Goal: Information Seeking & Learning: Learn about a topic

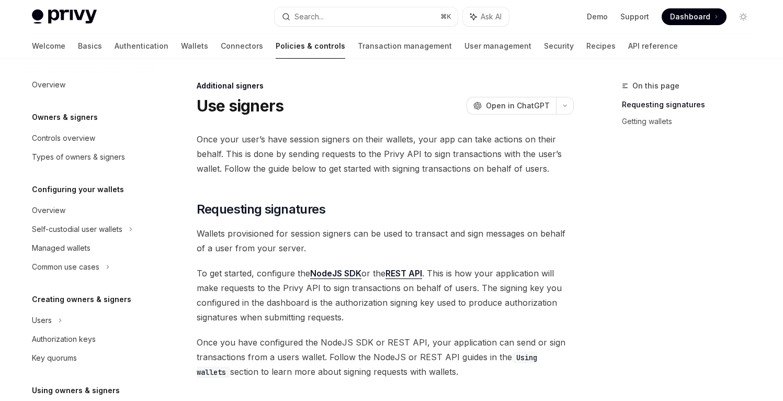
scroll to position [332, 0]
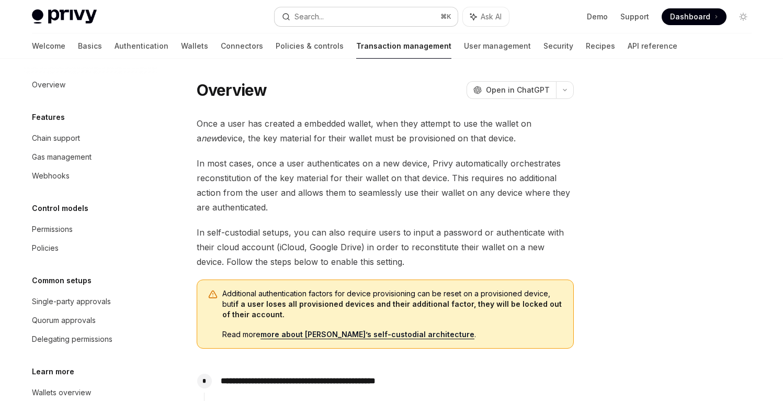
click at [339, 14] on button "Search... ⌘ K" at bounding box center [366, 16] width 183 height 19
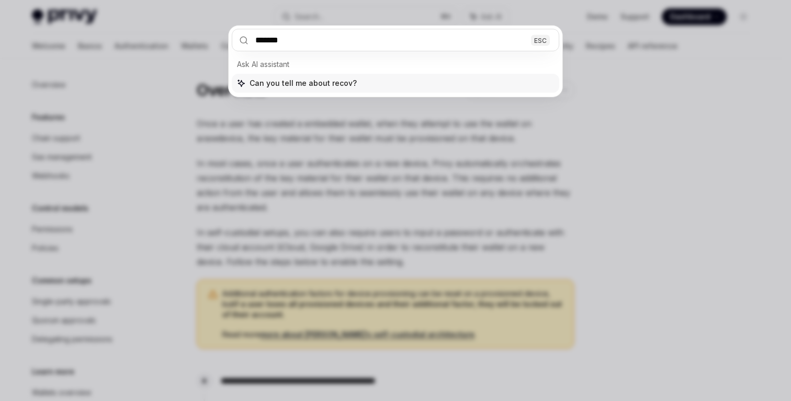
type input "********"
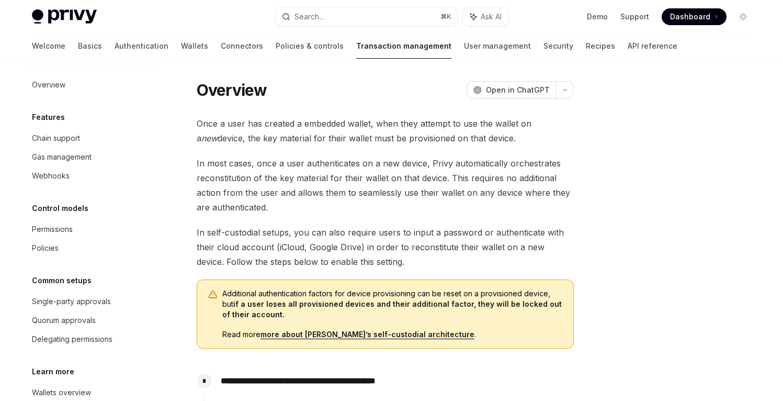
type textarea "*"
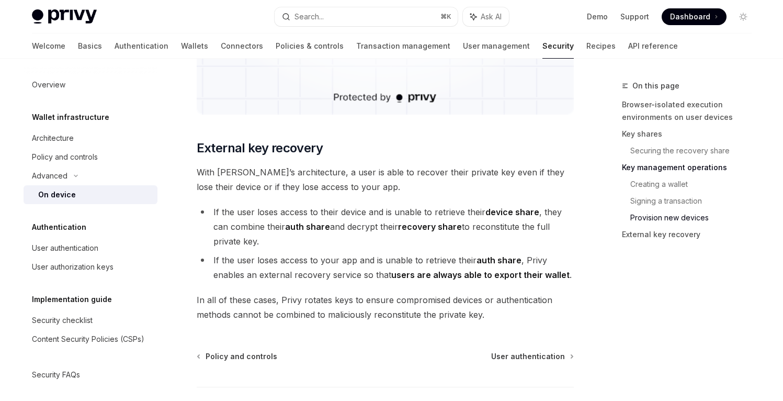
scroll to position [2840, 0]
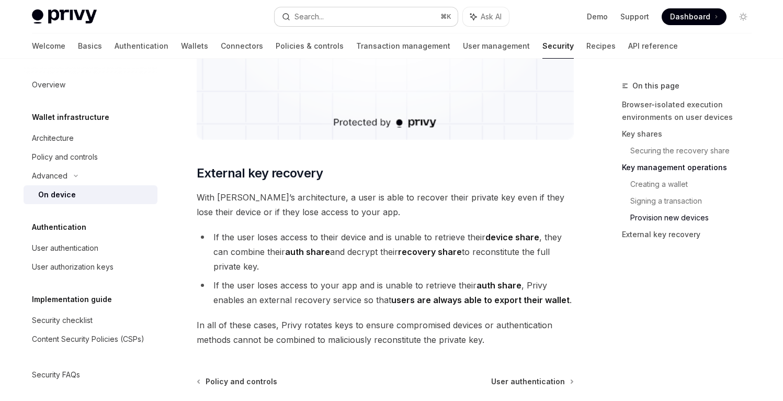
click at [391, 12] on button "Search... ⌘ K" at bounding box center [366, 16] width 183 height 19
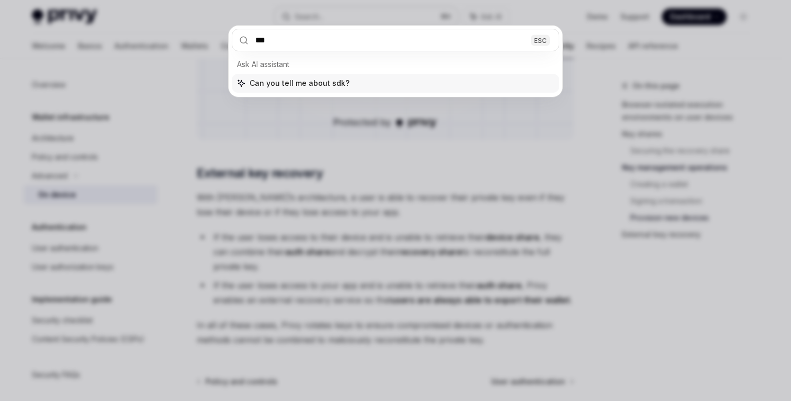
type input "****"
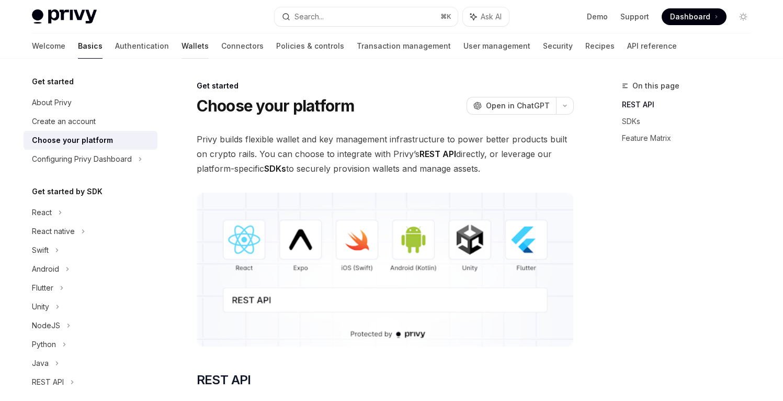
click at [182, 46] on link "Wallets" at bounding box center [195, 45] width 27 height 25
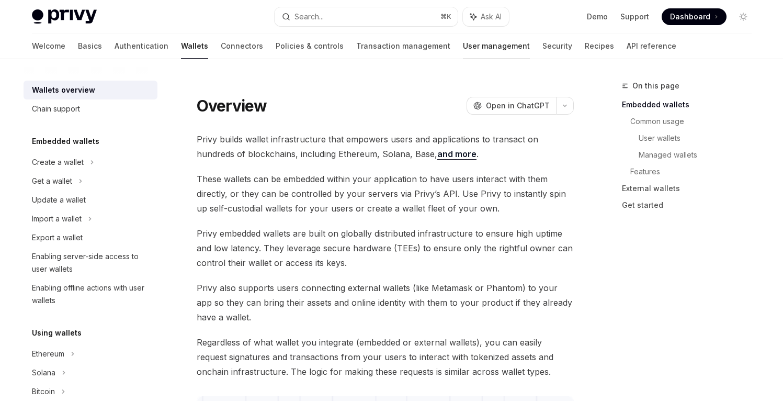
click at [463, 41] on link "User management" at bounding box center [496, 45] width 67 height 25
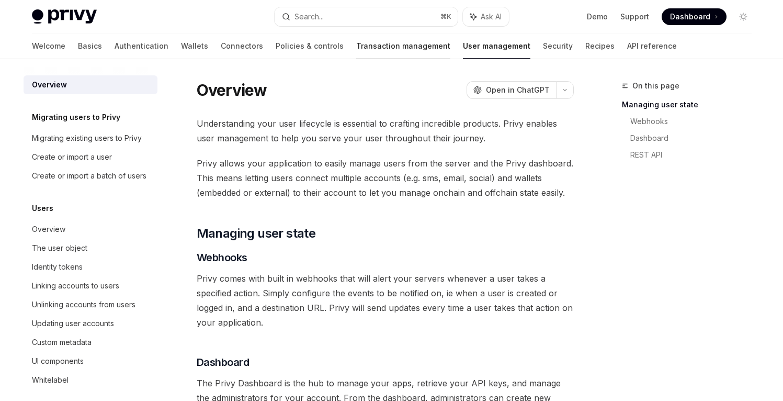
click at [356, 49] on link "Transaction management" at bounding box center [403, 45] width 94 height 25
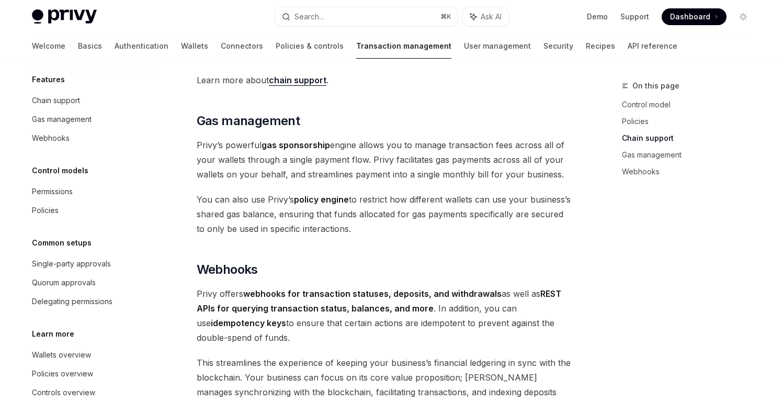
scroll to position [60, 0]
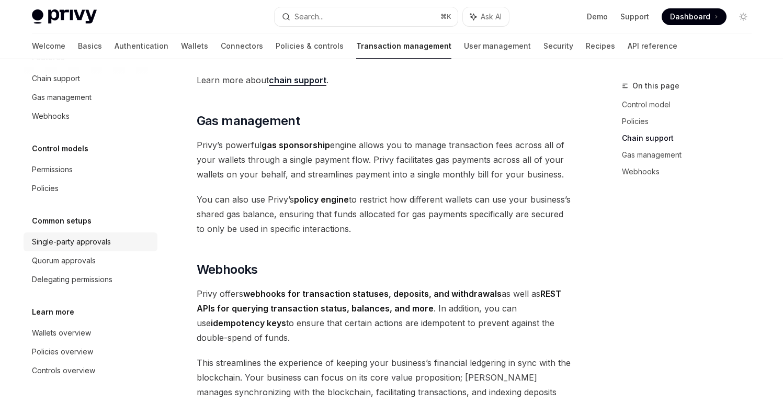
click at [64, 240] on div "Single-party approvals" at bounding box center [71, 241] width 79 height 13
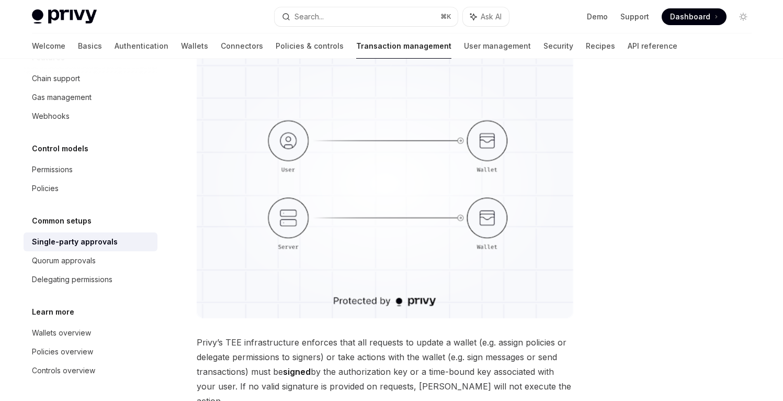
scroll to position [145, 0]
click at [464, 45] on link "User management" at bounding box center [497, 45] width 67 height 25
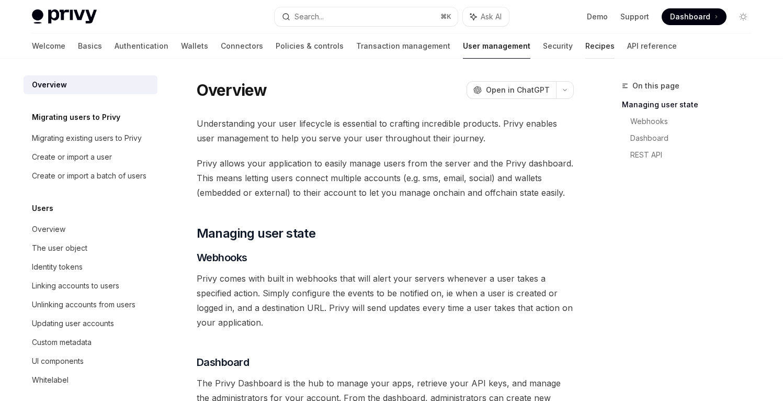
click at [585, 43] on link "Recipes" at bounding box center [599, 45] width 29 height 25
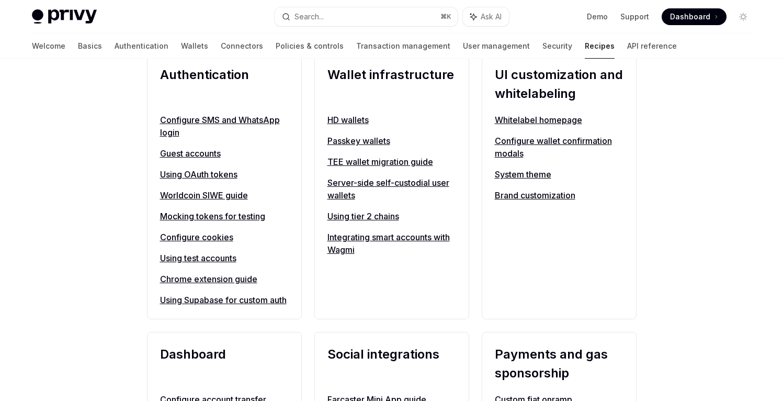
scroll to position [420, 0]
click at [375, 182] on link "Server-side self-custodial user wallets" at bounding box center [391, 188] width 129 height 25
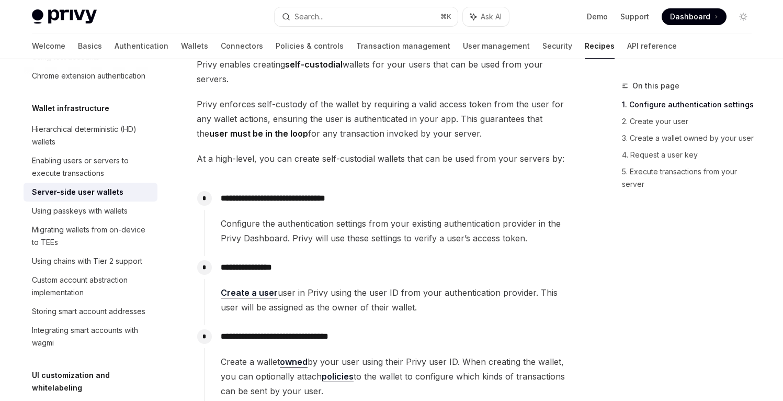
scroll to position [74, 0]
click at [115, 46] on link "Authentication" at bounding box center [142, 45] width 54 height 25
type textarea "*"
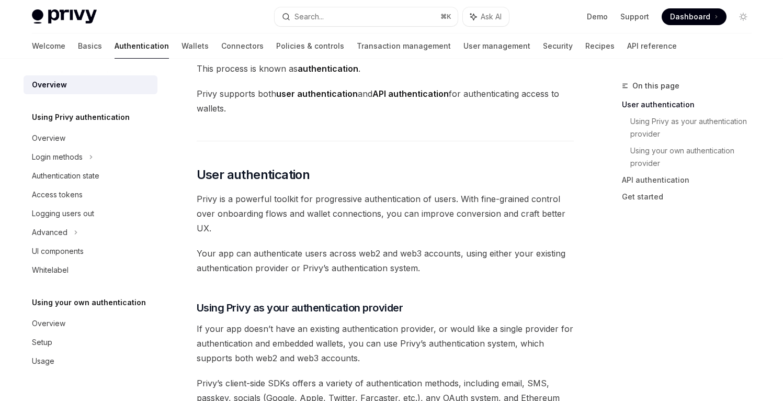
scroll to position [127, 0]
